Goal: Contribute content: Add original content to the website for others to see

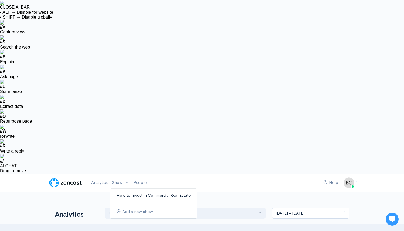
click at [121, 191] on link "How to Invest in Commercial Real Estate" at bounding box center [153, 195] width 87 height 9
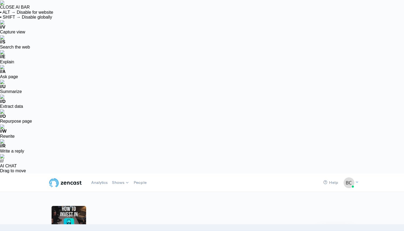
click at [235, 209] on link "Add episode" at bounding box center [335, 231] width 34 height 11
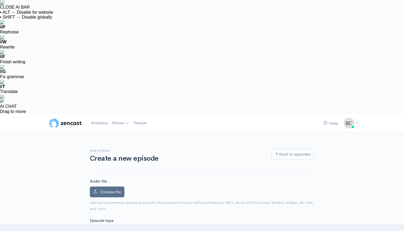
click at [107, 189] on span "Choose file" at bounding box center [110, 191] width 21 height 5
click at [0, 0] on input "Choose file" at bounding box center [0, 0] width 0 height 0
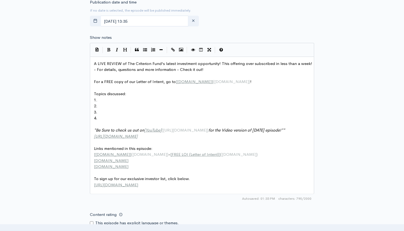
scroll to position [482, 0]
type input "C:\fakepath\188 ZC CA.png"
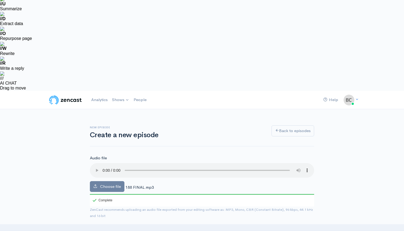
scroll to position [82, 0]
type input "187"
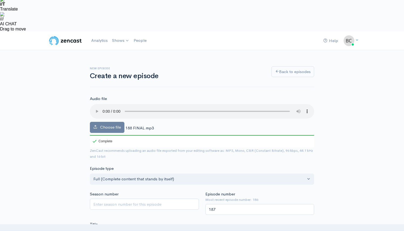
click at [98, 209] on input "Title" at bounding box center [202, 235] width 224 height 11
paste input "Future of Retail Real Estate: The 2025 Expansion List"
type input "Future of Retail Real Estate: The 2025 Expansion List"
type input "future-of-retail-real-estate-the-2025-expansion-list"
type input "Future of Retail Real Estate: The 2025 Expansion List"
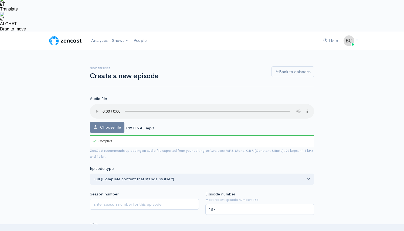
paste textarea "Retail real estate is heating up in [DATE] as Criterion breaks down interest ra…"
type textarea "Retail real estate is heating up in [DATE] as Criterion breaks down interest ra…"
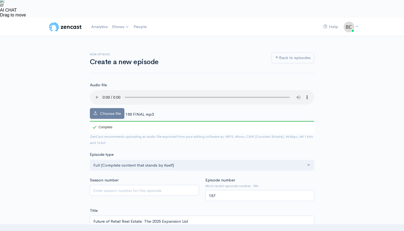
scroll to position [177, 0]
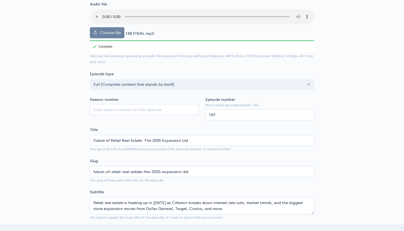
drag, startPoint x: 106, startPoint y: 122, endPoint x: 85, endPoint y: 122, distance: 21.0
paste input "[URL][DOMAIN_NAME]"
type input "[URL][DOMAIN_NAME]"
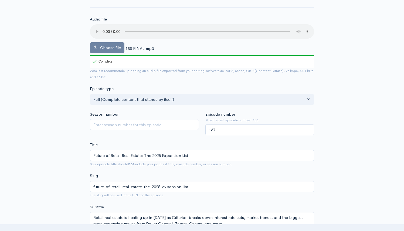
scroll to position [243, 0]
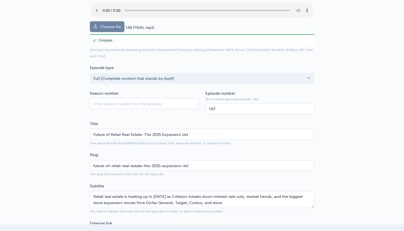
type textarea "V"
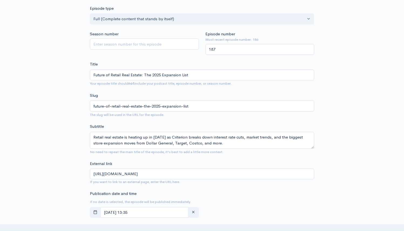
scroll to position [2, 2]
paste textarea
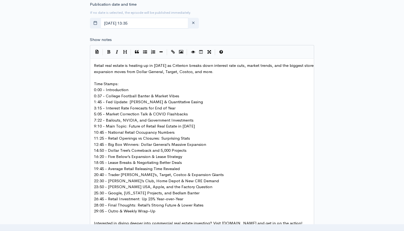
scroll to position [434, 0]
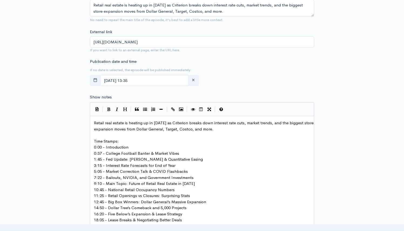
checkbox input "true"
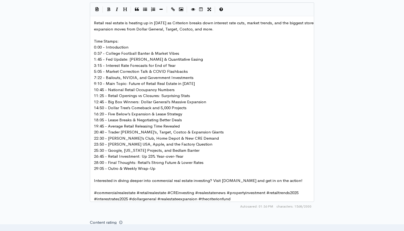
paste input "text"
click at [45, 145] on div "New episode Create a new episode Back to episodes Audio file Choose file 188 FI…" at bounding box center [202, 49] width 404 height 782
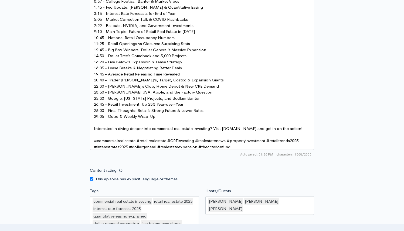
scroll to position [593, 0]
